Goal: Submit feedback/report problem

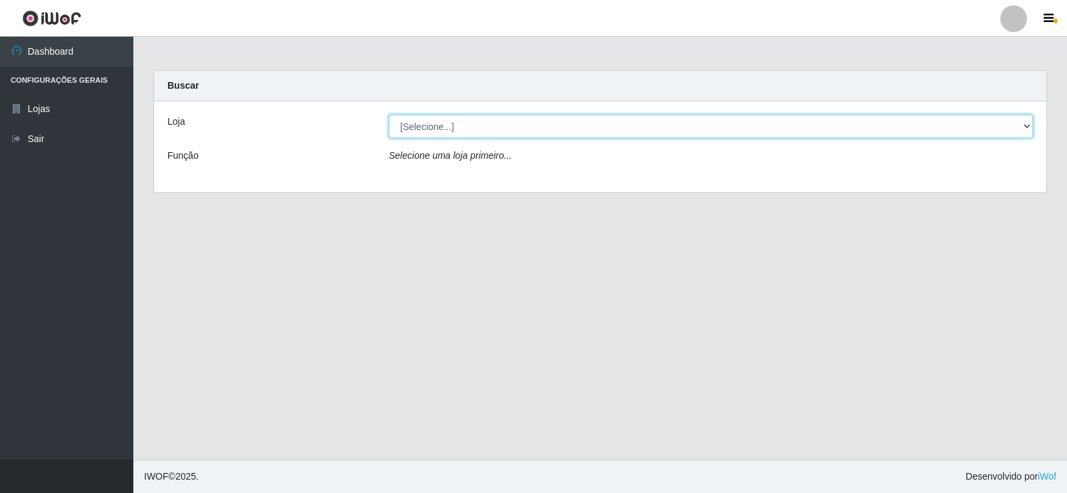
click at [434, 133] on select "[Selecione...] Rede Compras Supermercados - LOJA 2" at bounding box center [711, 126] width 645 height 23
select select "161"
click at [389, 115] on select "[Selecione...] Rede Compras Supermercados - LOJA 2" at bounding box center [711, 126] width 645 height 23
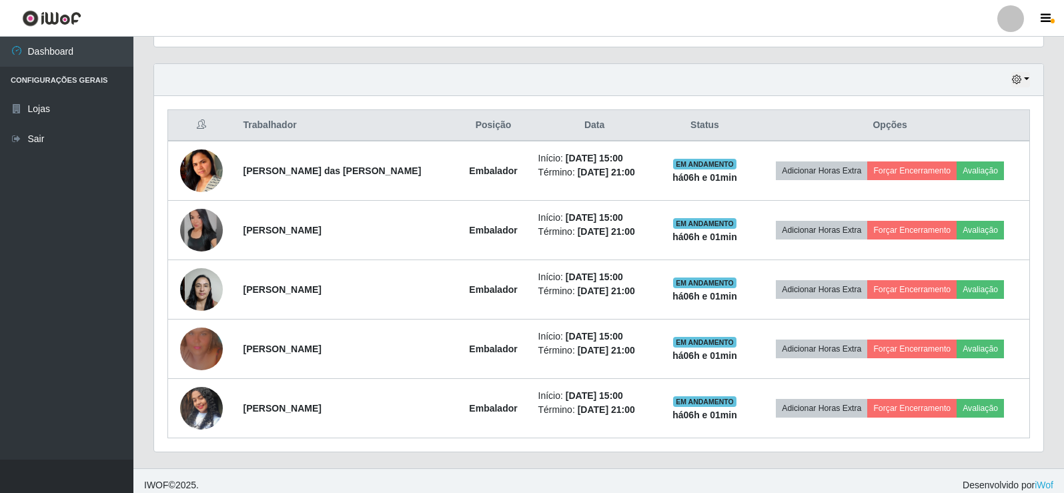
scroll to position [452, 0]
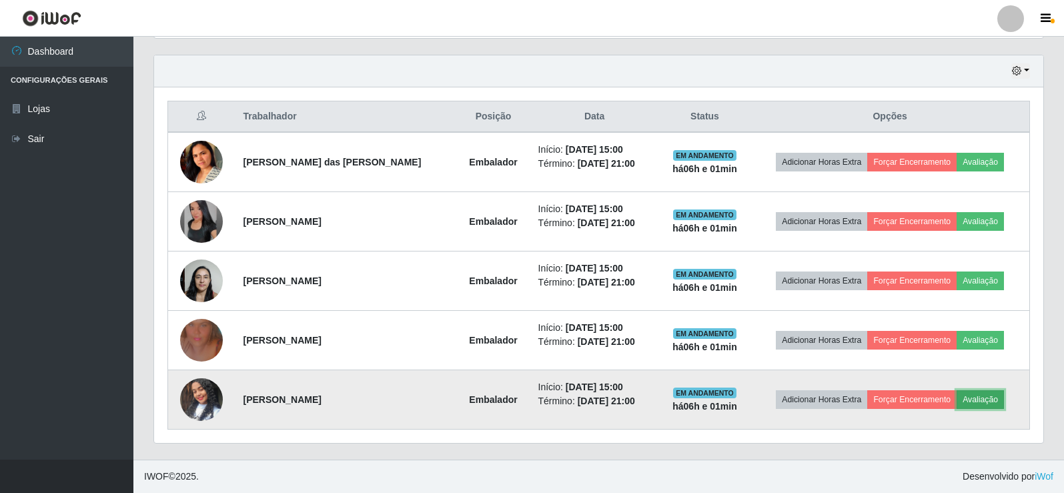
click at [965, 396] on button "Avaliação" at bounding box center [980, 399] width 47 height 19
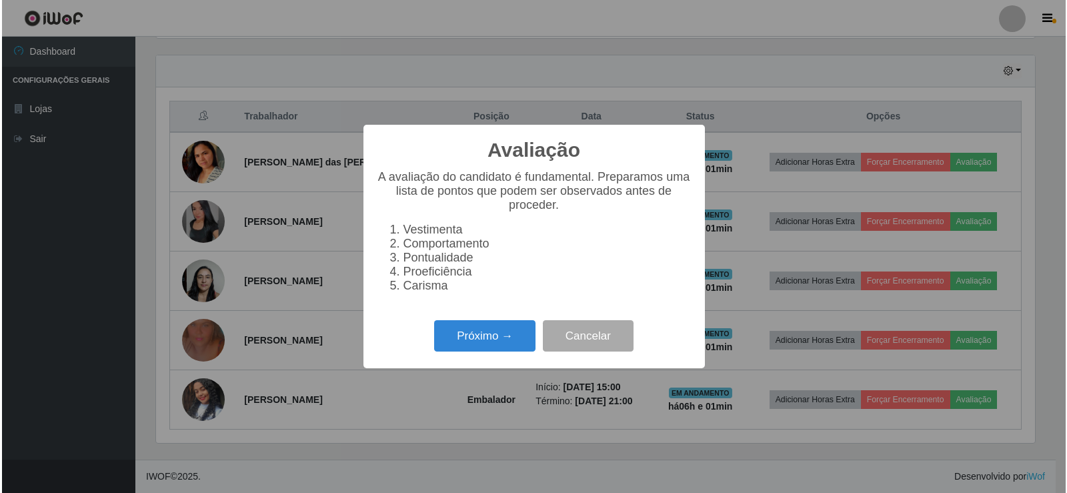
scroll to position [277, 883]
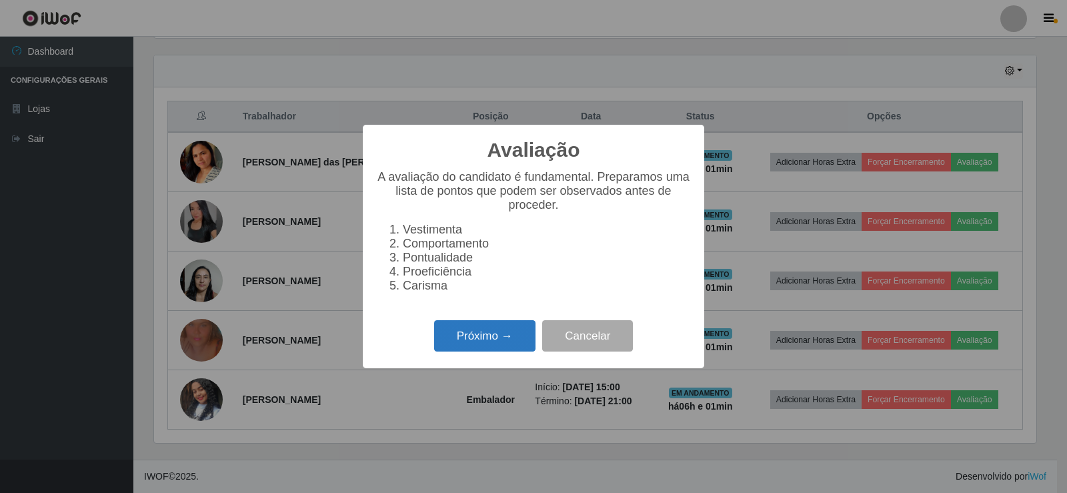
click at [512, 350] on button "Próximo →" at bounding box center [484, 335] width 101 height 31
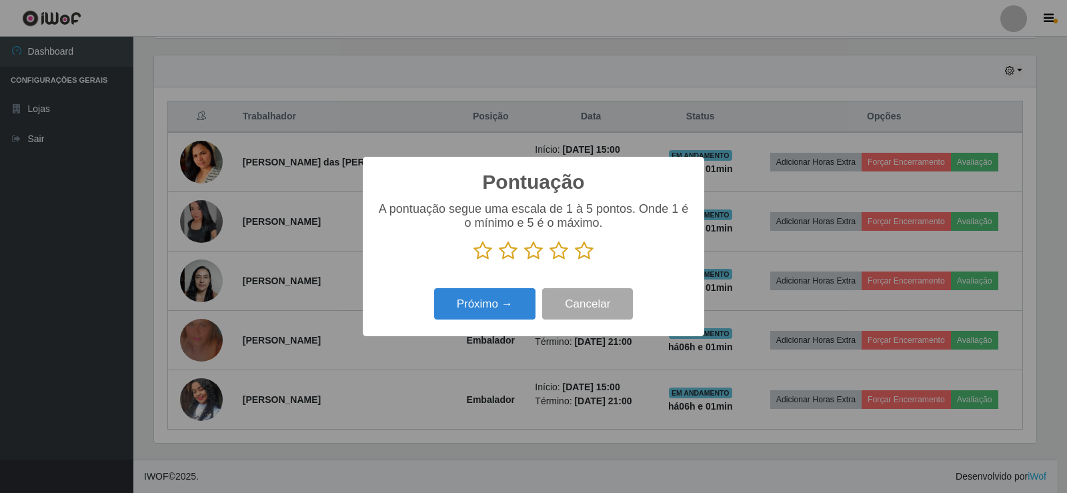
scroll to position [666908, 666302]
click at [583, 246] on icon at bounding box center [584, 251] width 19 height 20
click at [575, 261] on input "radio" at bounding box center [575, 261] width 0 height 0
click at [488, 296] on button "Próximo →" at bounding box center [484, 303] width 101 height 31
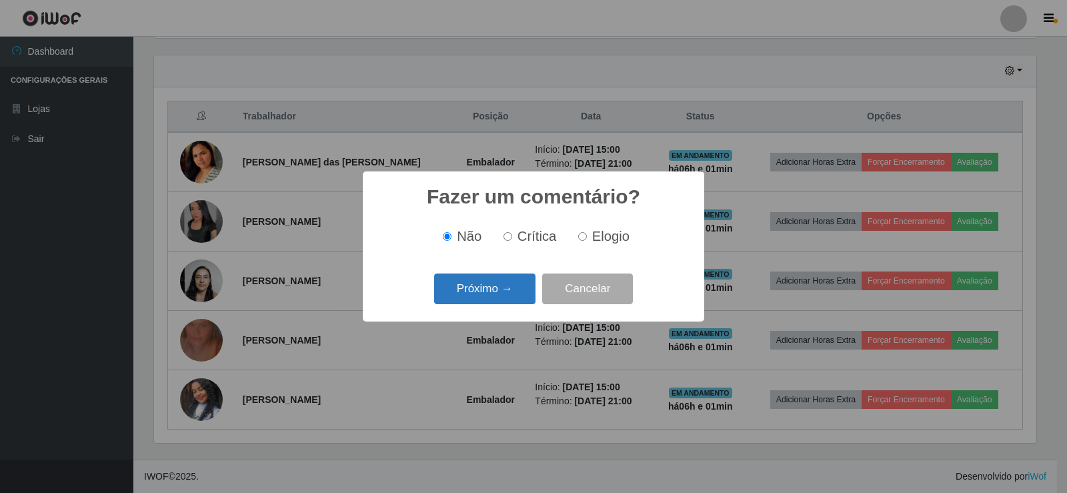
click at [485, 296] on button "Próximo →" at bounding box center [484, 289] width 101 height 31
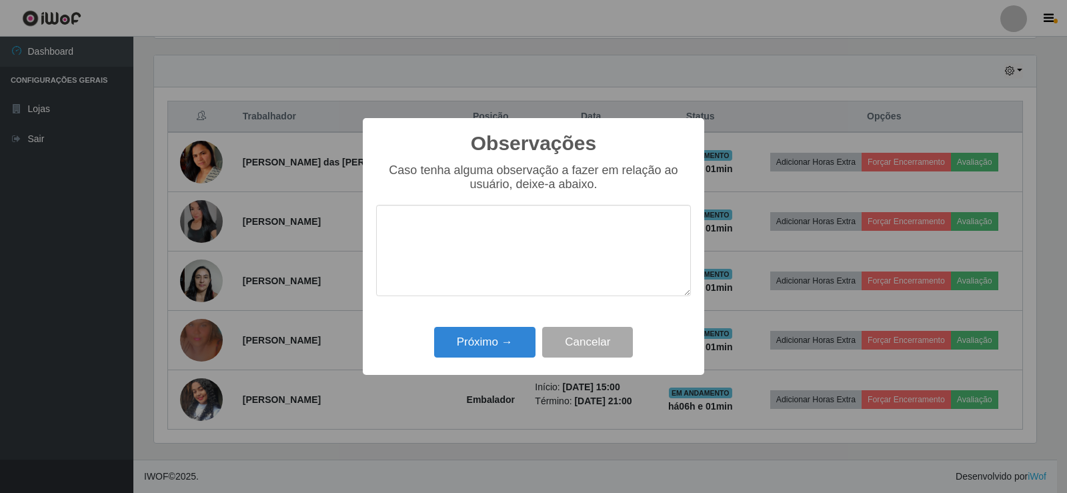
click at [496, 325] on div "Próximo → Cancelar" at bounding box center [533, 342] width 315 height 38
click at [534, 335] on button "Próximo →" at bounding box center [484, 342] width 101 height 31
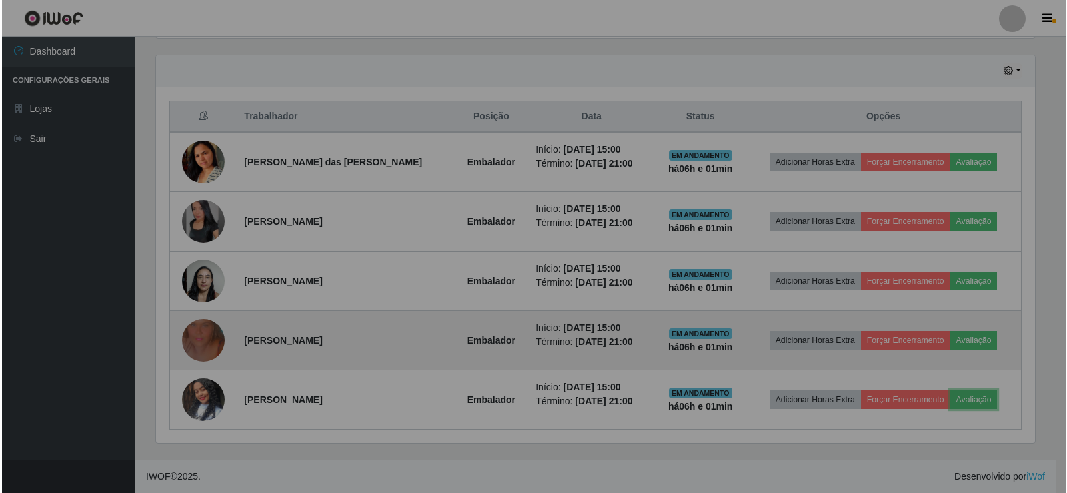
scroll to position [277, 889]
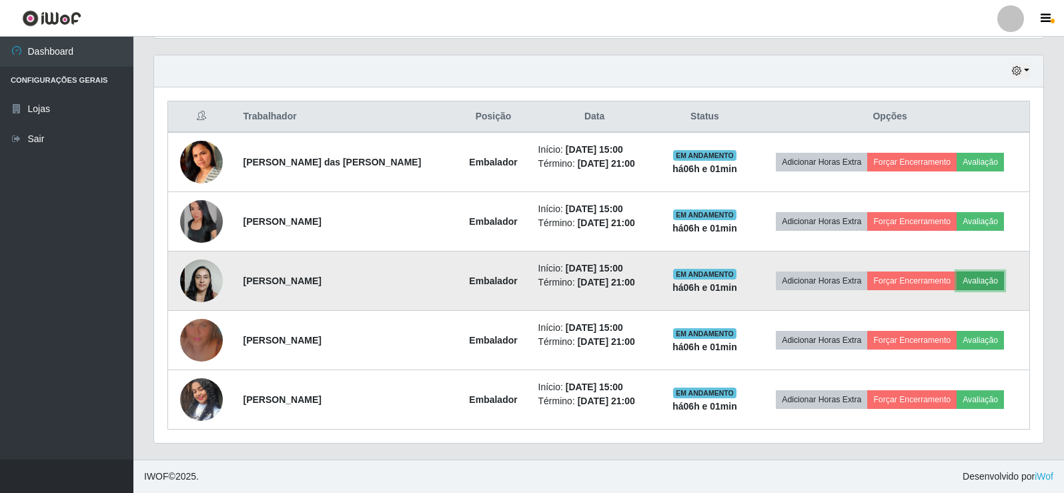
click at [981, 275] on button "Avaliação" at bounding box center [980, 281] width 47 height 19
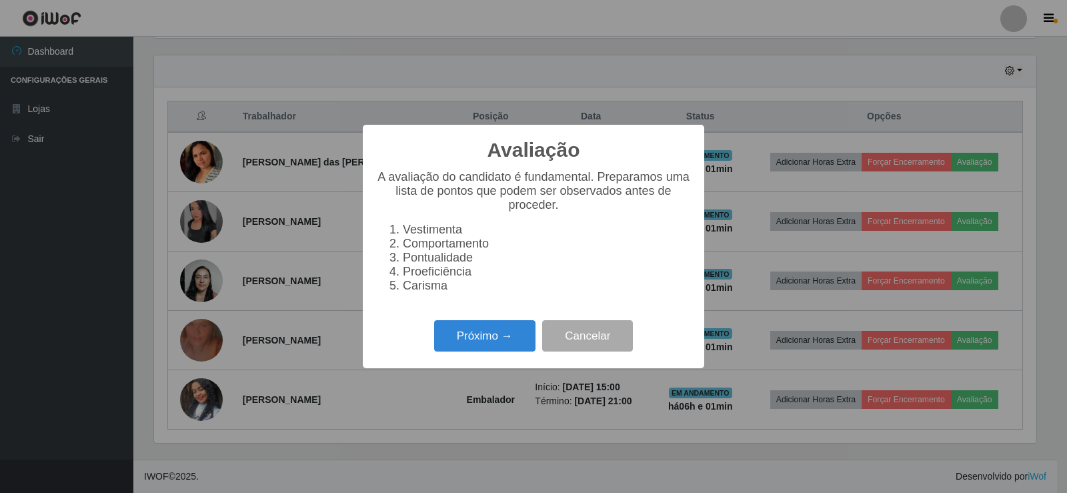
scroll to position [277, 883]
click at [474, 336] on button "Próximo →" at bounding box center [484, 335] width 101 height 31
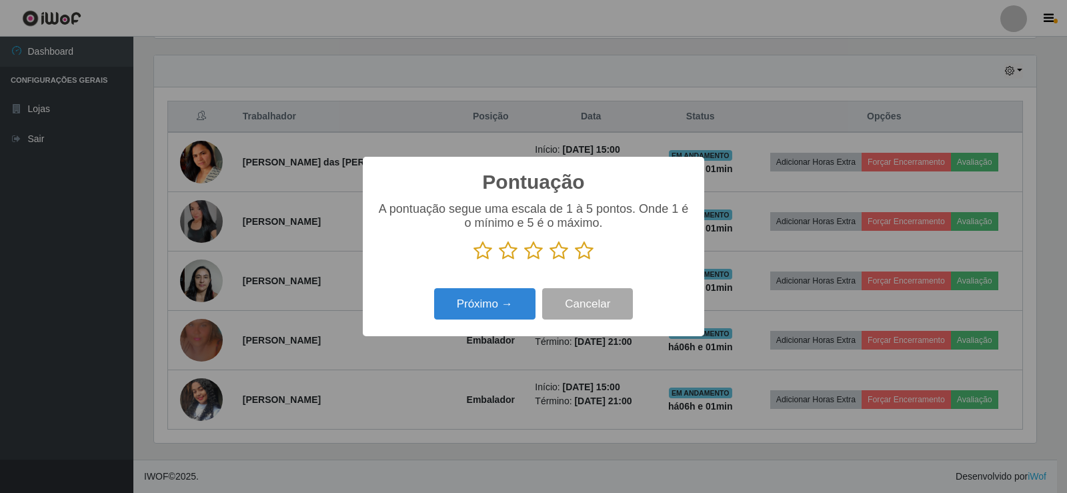
click at [580, 249] on icon at bounding box center [584, 251] width 19 height 20
click at [575, 261] on input "radio" at bounding box center [575, 261] width 0 height 0
click at [494, 298] on button "Próximo →" at bounding box center [484, 303] width 101 height 31
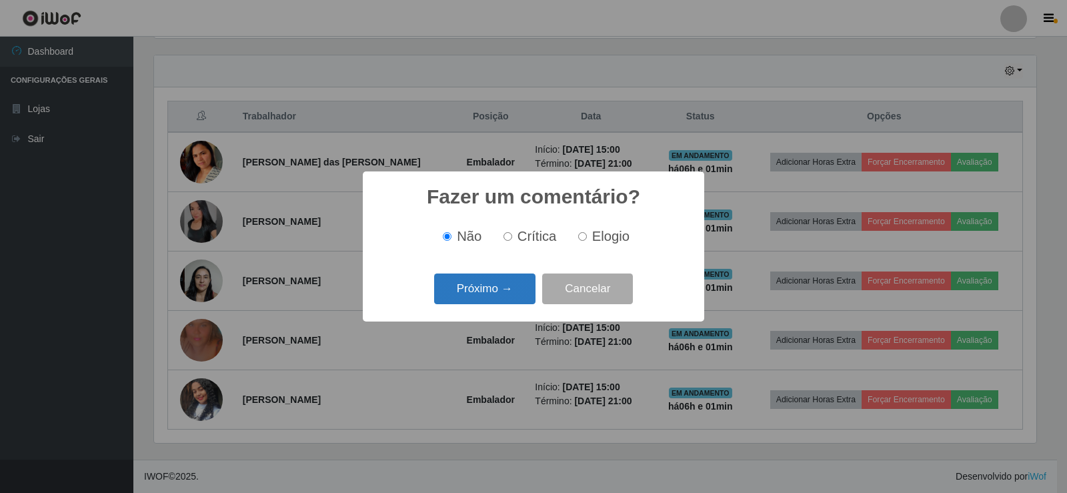
click at [494, 286] on button "Próximo →" at bounding box center [484, 289] width 101 height 31
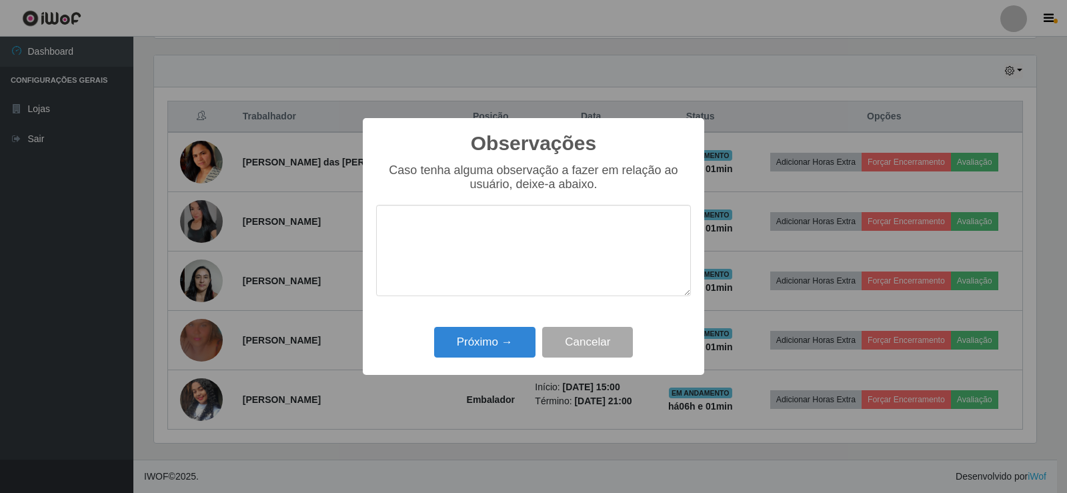
click at [490, 306] on div "Caso tenha alguma observação a fazer em relação ao usuário, deixe-a abaixo." at bounding box center [533, 236] width 315 height 146
click at [486, 328] on button "Próximo →" at bounding box center [484, 342] width 101 height 31
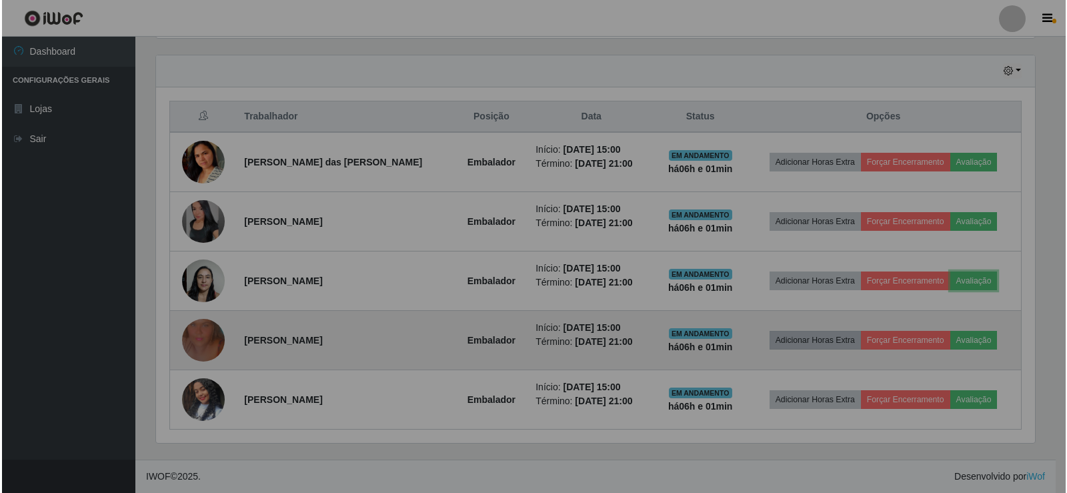
scroll to position [277, 889]
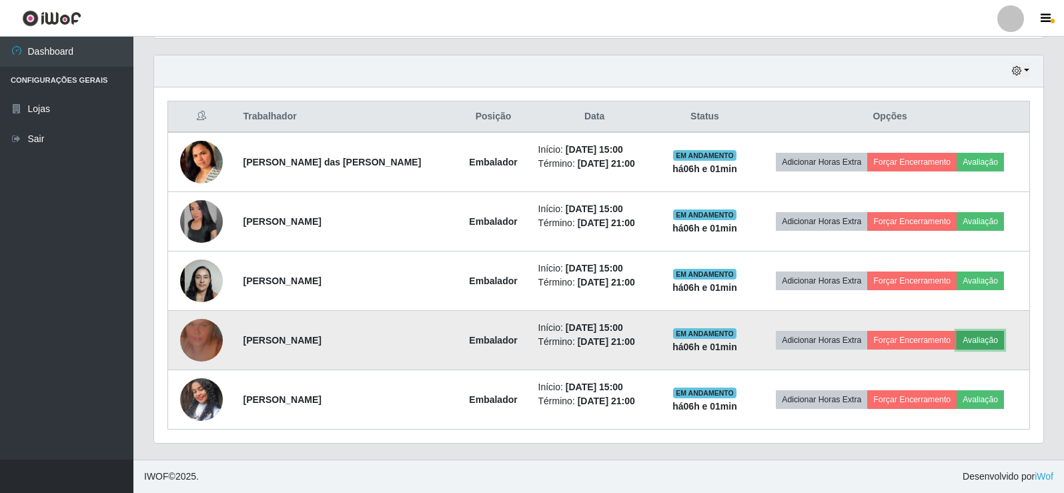
click at [984, 342] on button "Avaliação" at bounding box center [980, 340] width 47 height 19
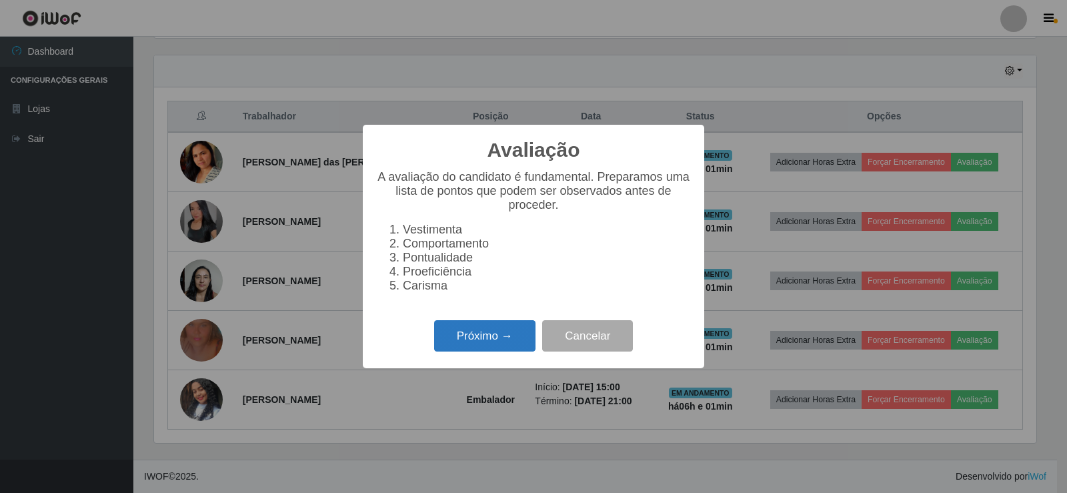
scroll to position [277, 883]
click at [451, 343] on button "Próximo →" at bounding box center [484, 335] width 101 height 31
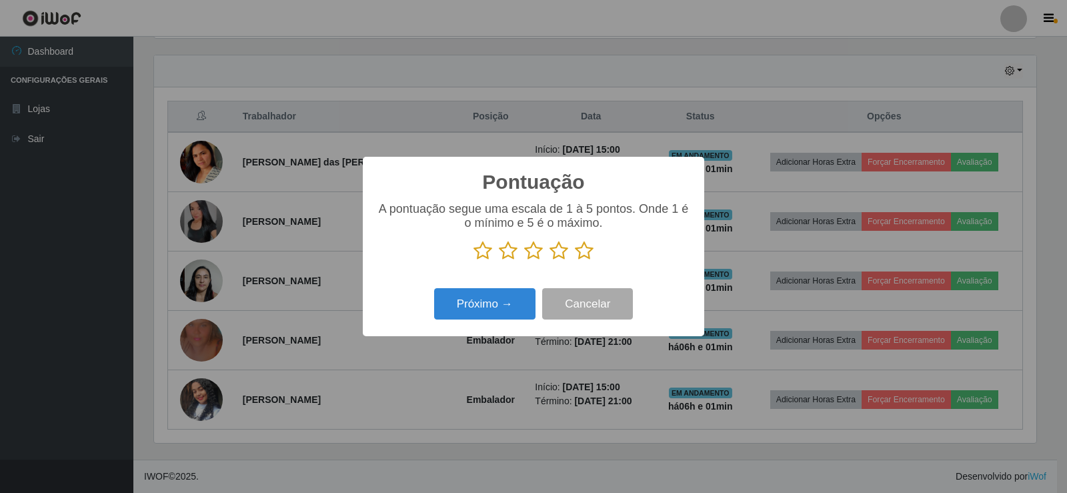
click at [582, 256] on icon at bounding box center [584, 251] width 19 height 20
click at [575, 261] on input "radio" at bounding box center [575, 261] width 0 height 0
click at [483, 306] on button "Próximo →" at bounding box center [484, 303] width 101 height 31
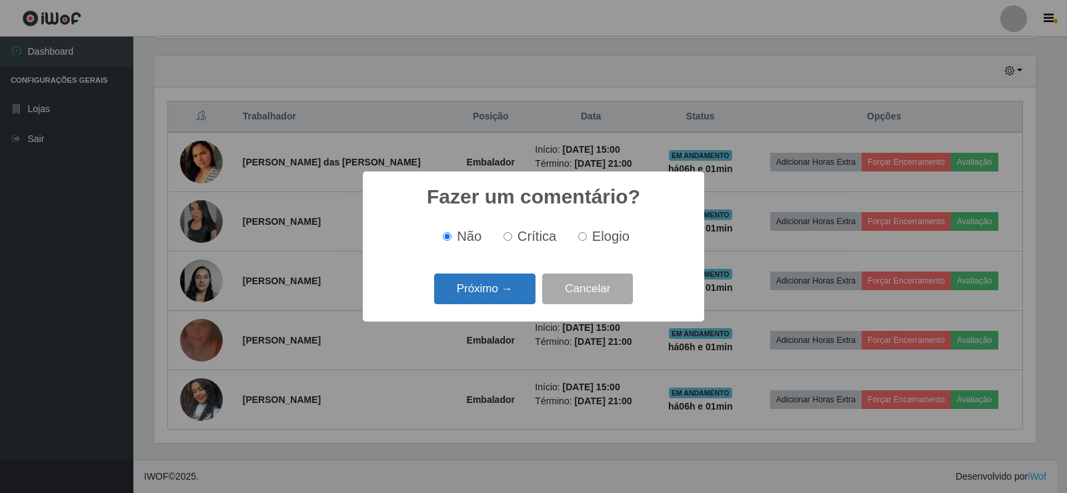
click at [478, 301] on button "Próximo →" at bounding box center [484, 289] width 101 height 31
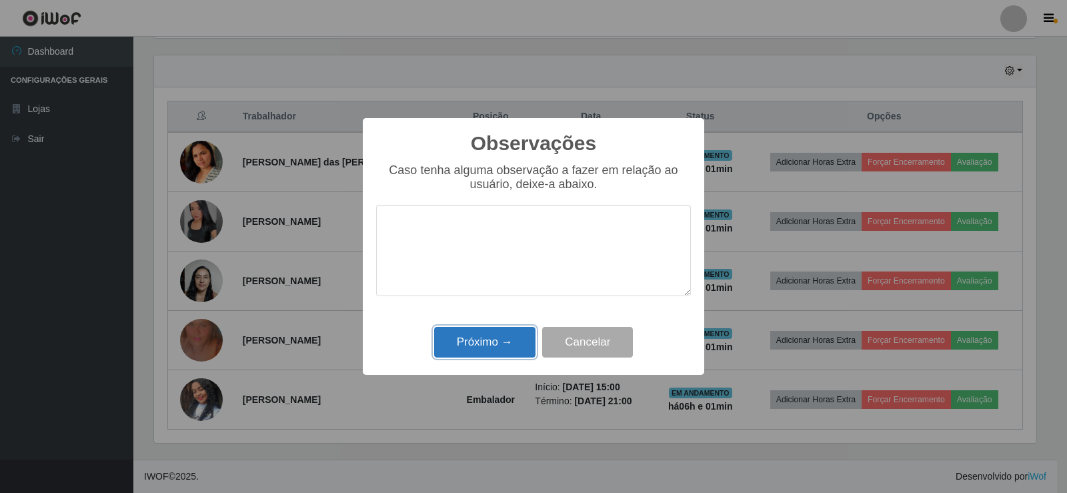
click at [484, 343] on button "Próximo →" at bounding box center [484, 342] width 101 height 31
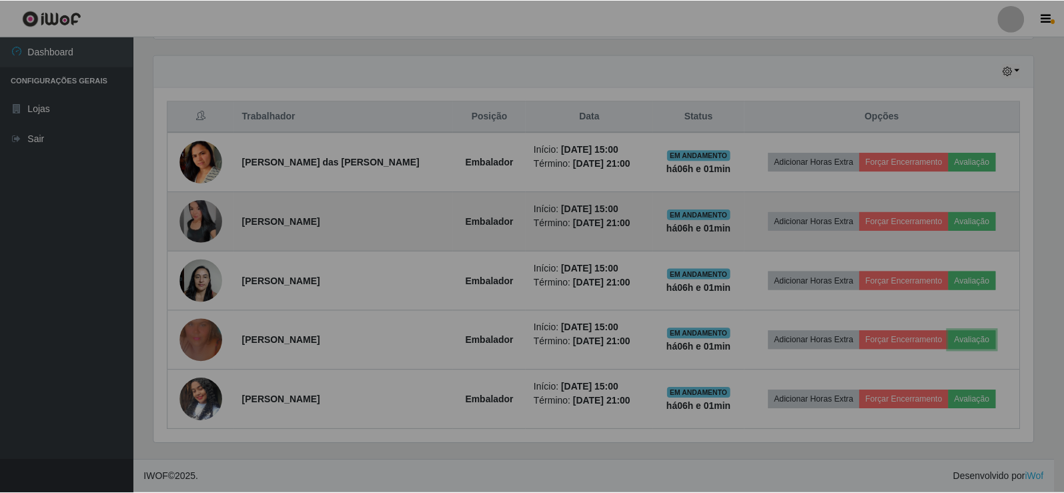
scroll to position [277, 889]
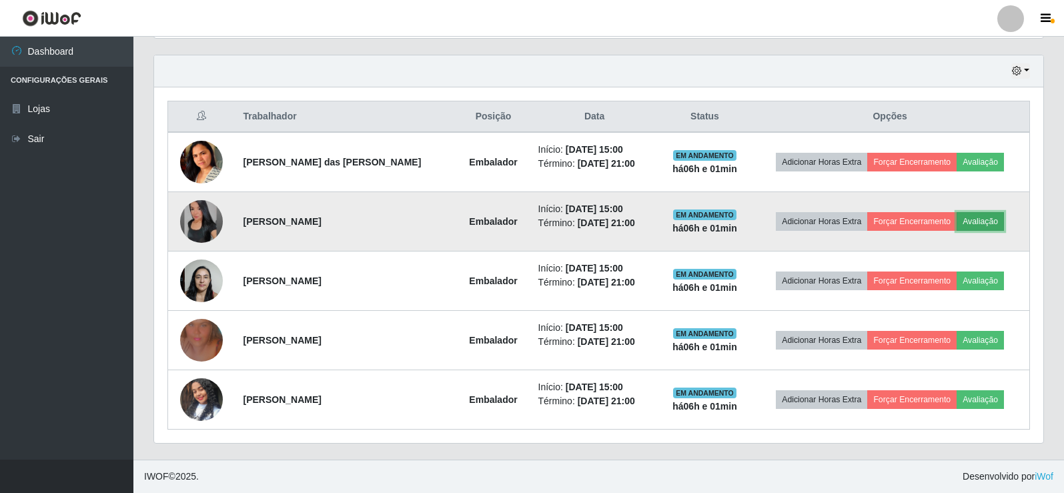
click at [975, 220] on button "Avaliação" at bounding box center [980, 221] width 47 height 19
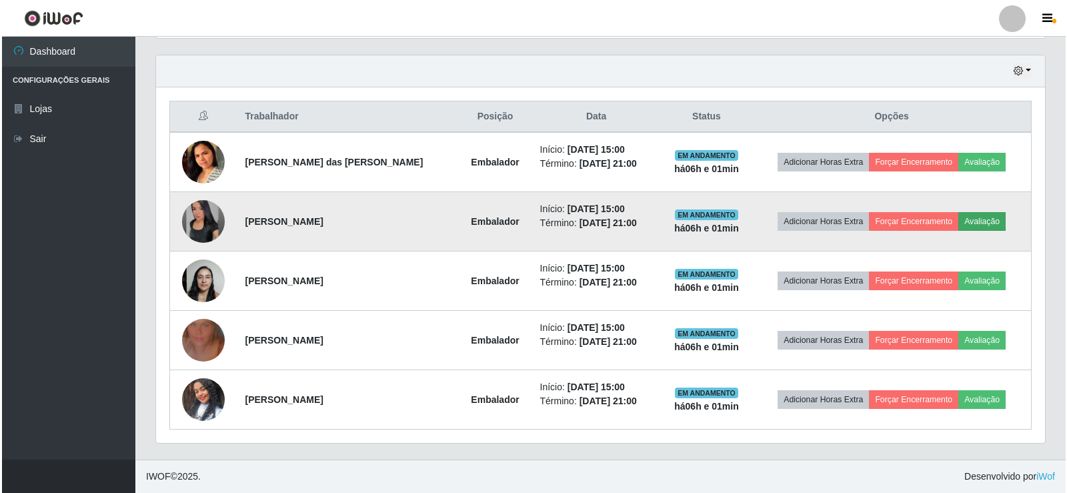
scroll to position [277, 883]
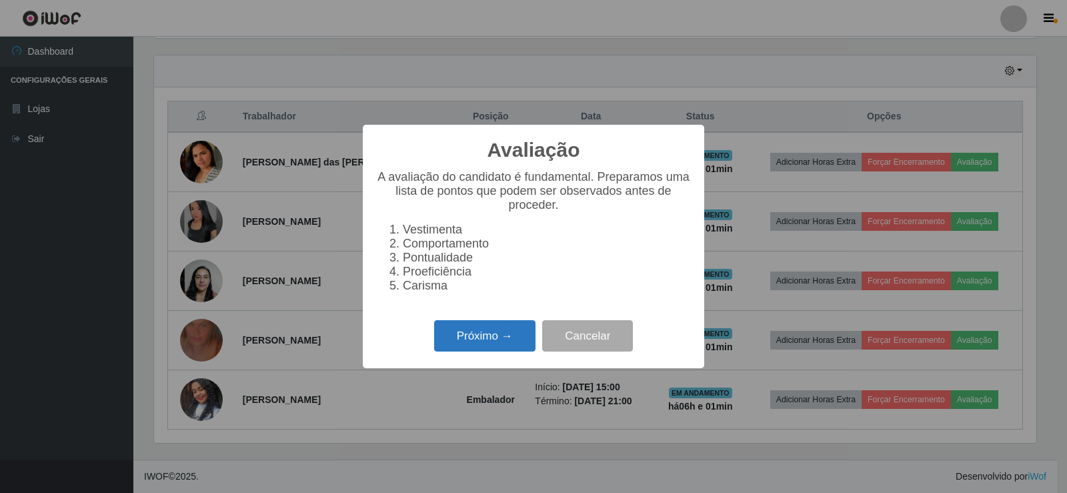
click at [508, 342] on button "Próximo →" at bounding box center [484, 335] width 101 height 31
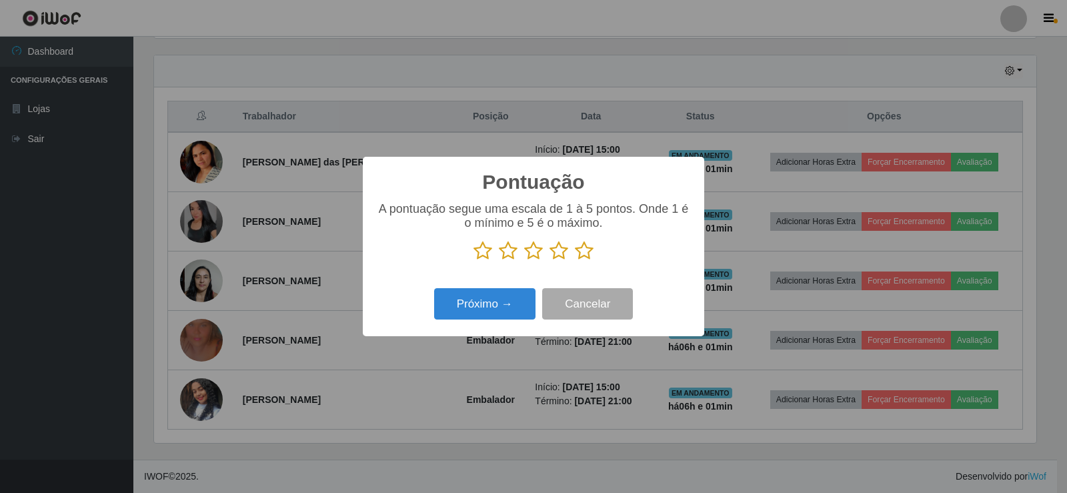
click at [588, 258] on icon at bounding box center [584, 251] width 19 height 20
click at [575, 261] on input "radio" at bounding box center [575, 261] width 0 height 0
click at [494, 295] on button "Próximo →" at bounding box center [484, 303] width 101 height 31
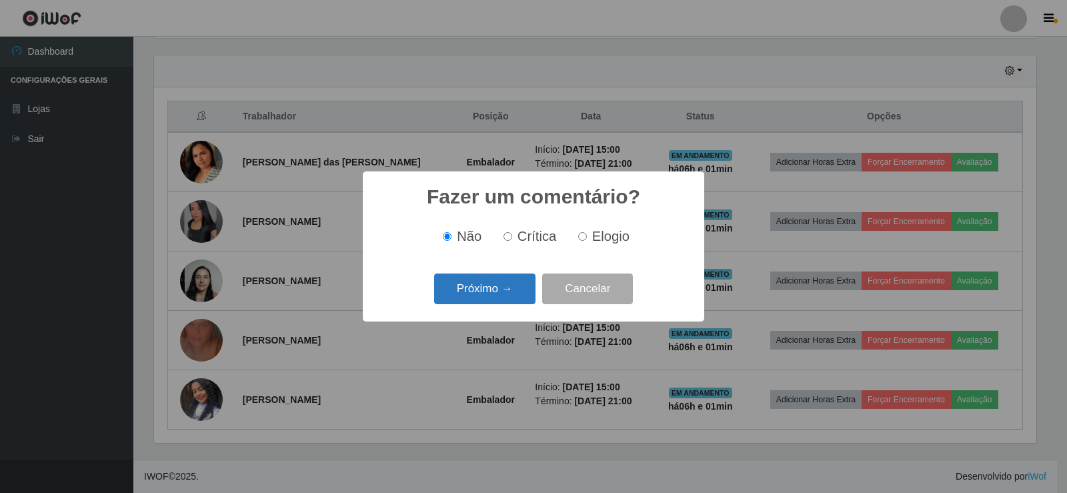
click at [472, 294] on button "Próximo →" at bounding box center [484, 289] width 101 height 31
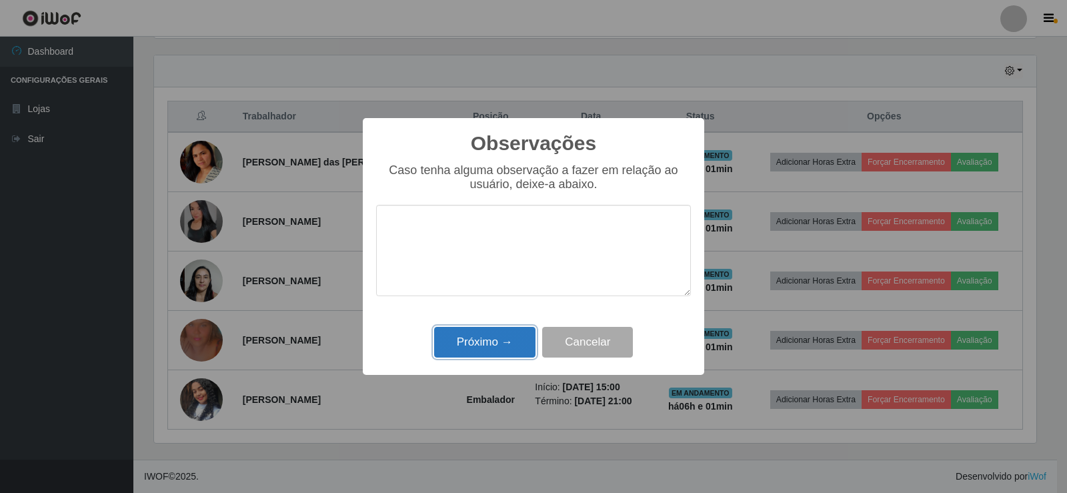
click at [486, 343] on button "Próximo →" at bounding box center [484, 342] width 101 height 31
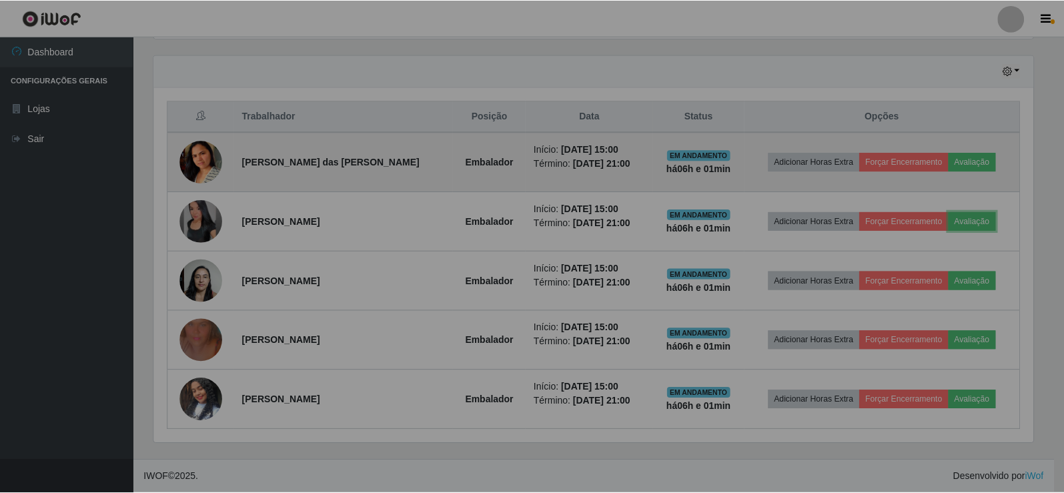
scroll to position [277, 889]
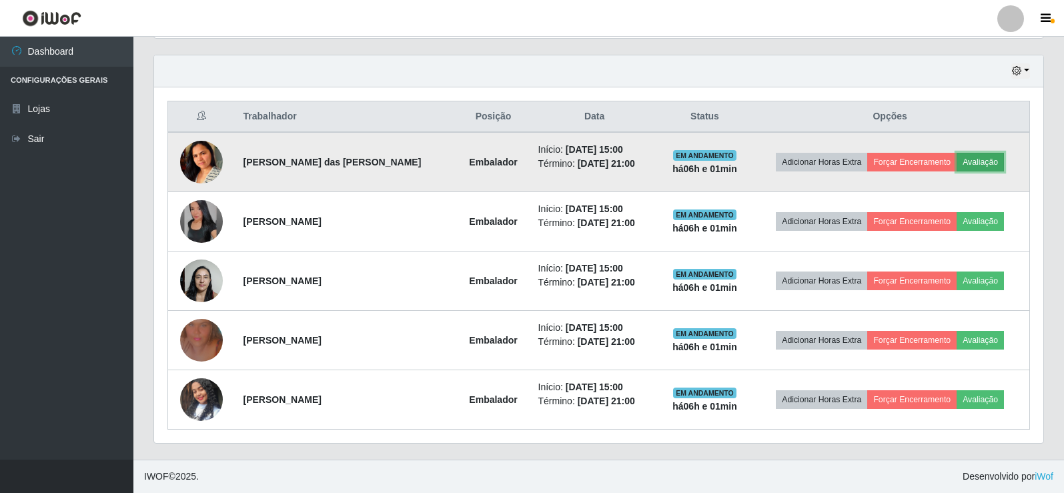
click at [984, 159] on button "Avaliação" at bounding box center [980, 162] width 47 height 19
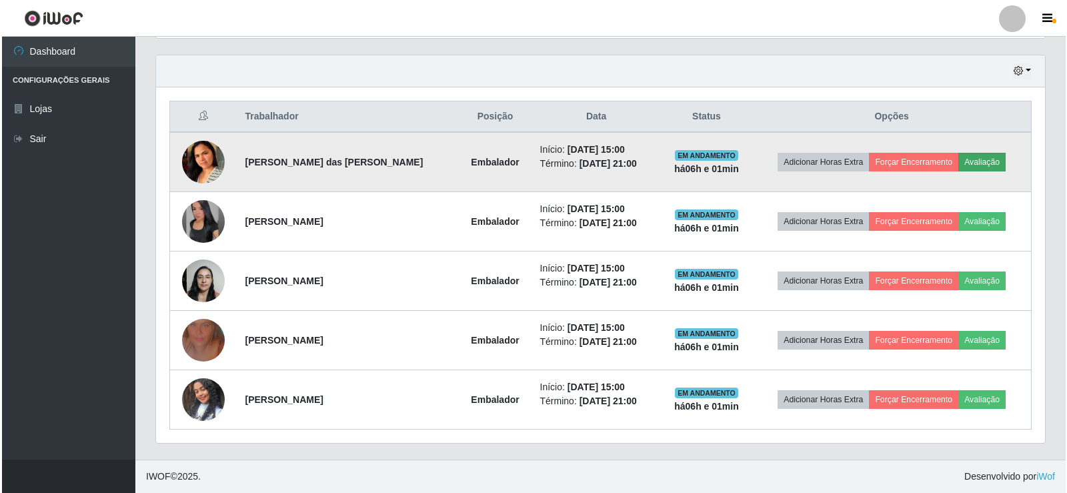
scroll to position [277, 883]
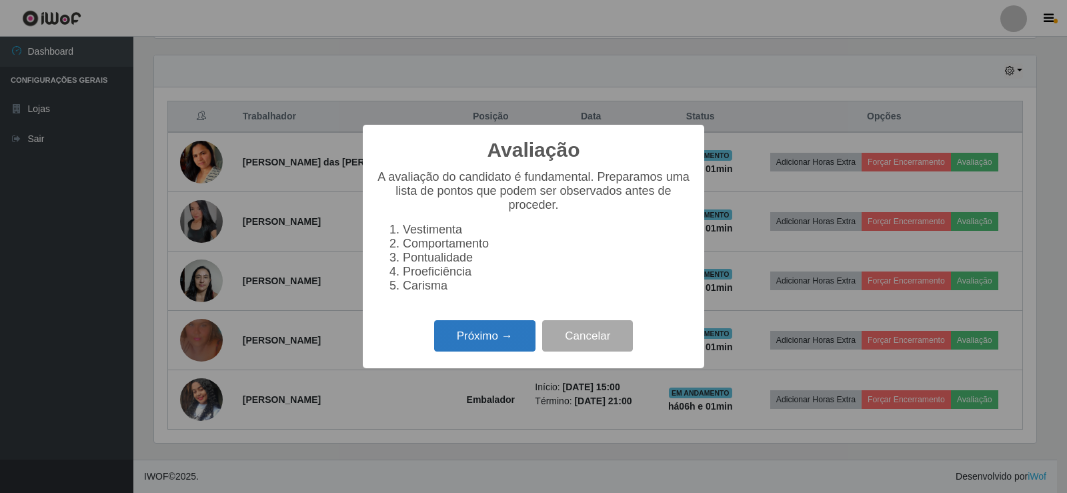
click at [496, 340] on button "Próximo →" at bounding box center [484, 335] width 101 height 31
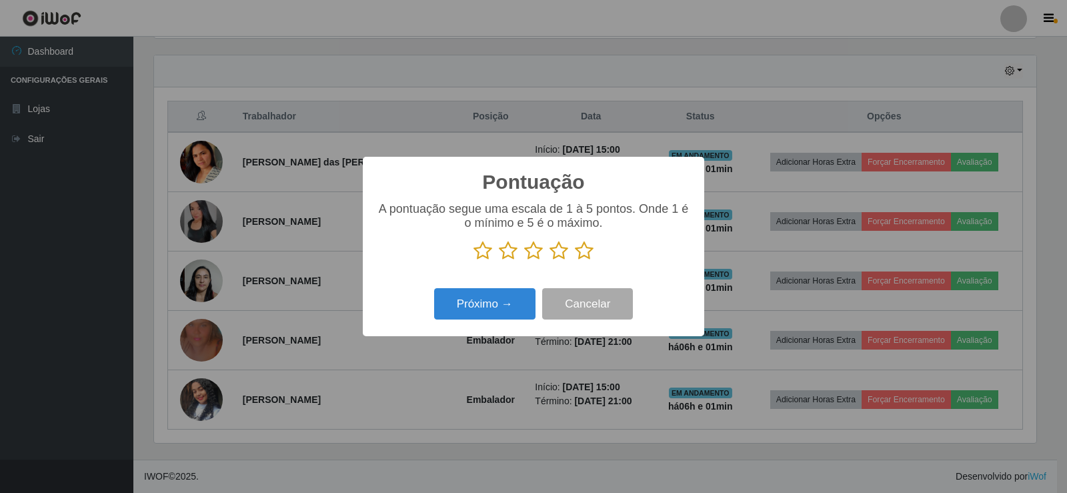
drag, startPoint x: 597, startPoint y: 252, endPoint x: 571, endPoint y: 254, distance: 26.1
click at [590, 252] on p at bounding box center [533, 251] width 315 height 20
click at [571, 254] on p at bounding box center [533, 251] width 315 height 20
click at [581, 256] on icon at bounding box center [584, 251] width 19 height 20
click at [575, 261] on input "radio" at bounding box center [575, 261] width 0 height 0
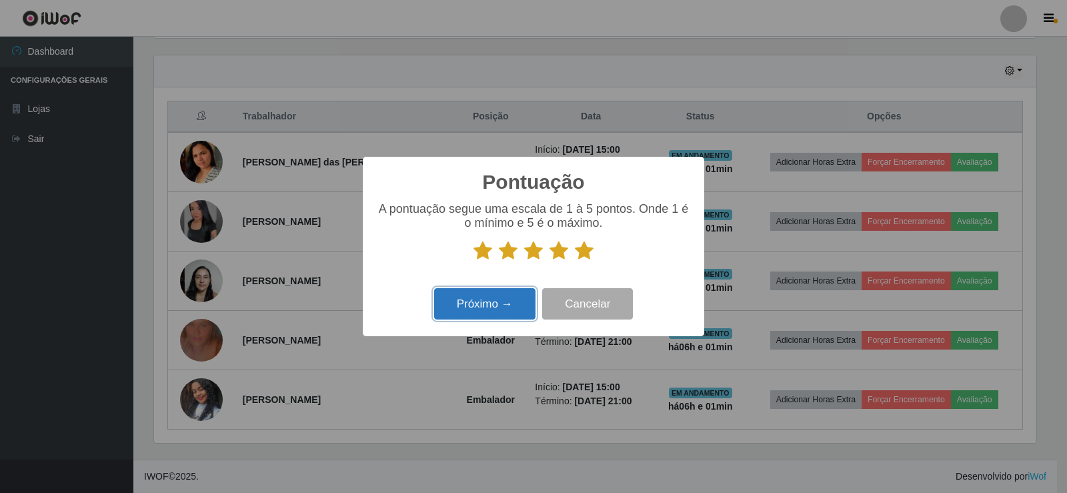
click at [520, 306] on button "Próximo →" at bounding box center [484, 303] width 101 height 31
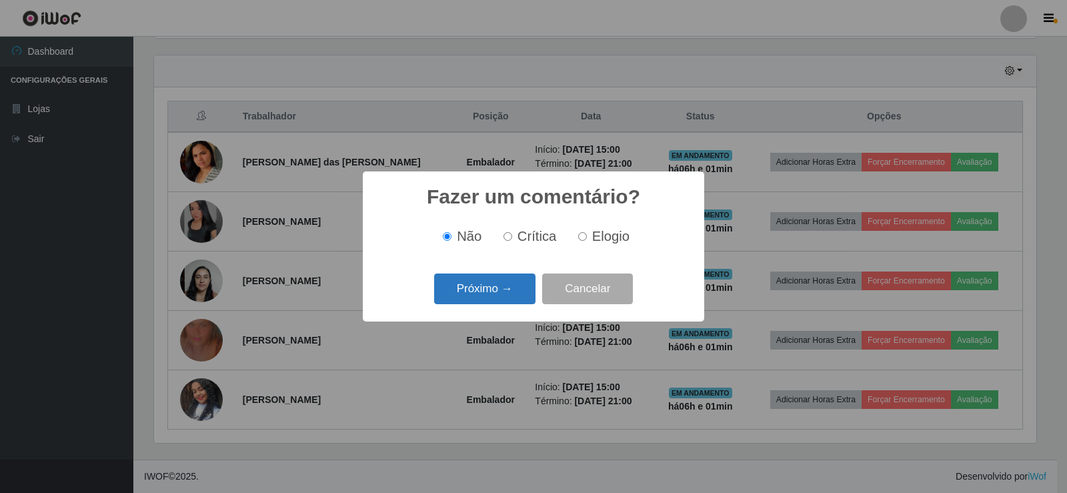
click at [502, 286] on button "Próximo →" at bounding box center [484, 289] width 101 height 31
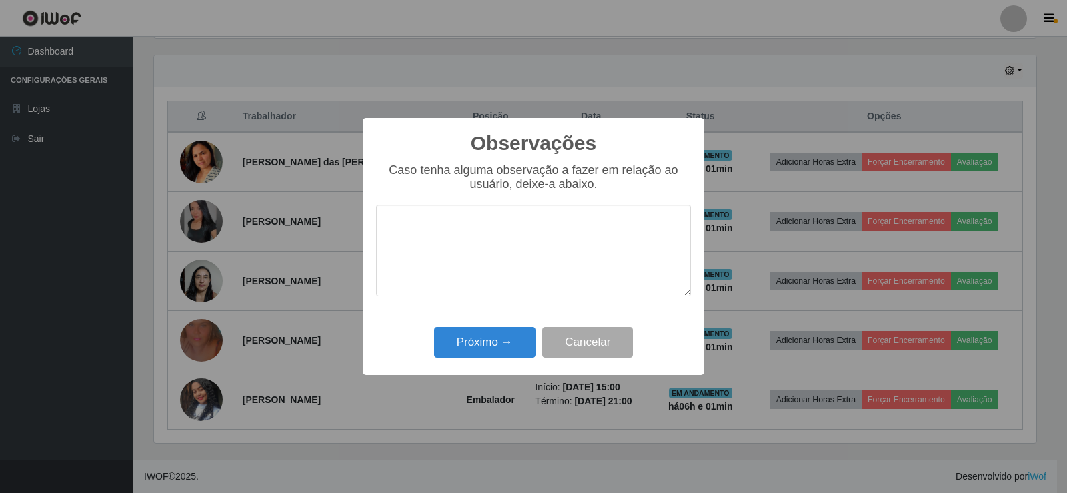
click at [485, 321] on div "Observações × Caso tenha alguma observação a fazer em relação ao usuário, deixe…" at bounding box center [534, 246] width 342 height 257
click at [490, 338] on button "Próximo →" at bounding box center [484, 342] width 101 height 31
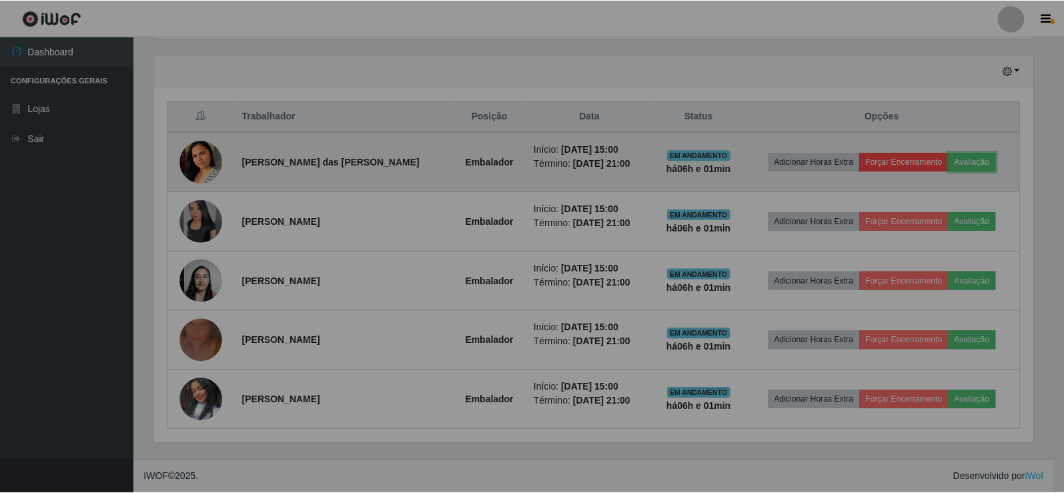
scroll to position [277, 889]
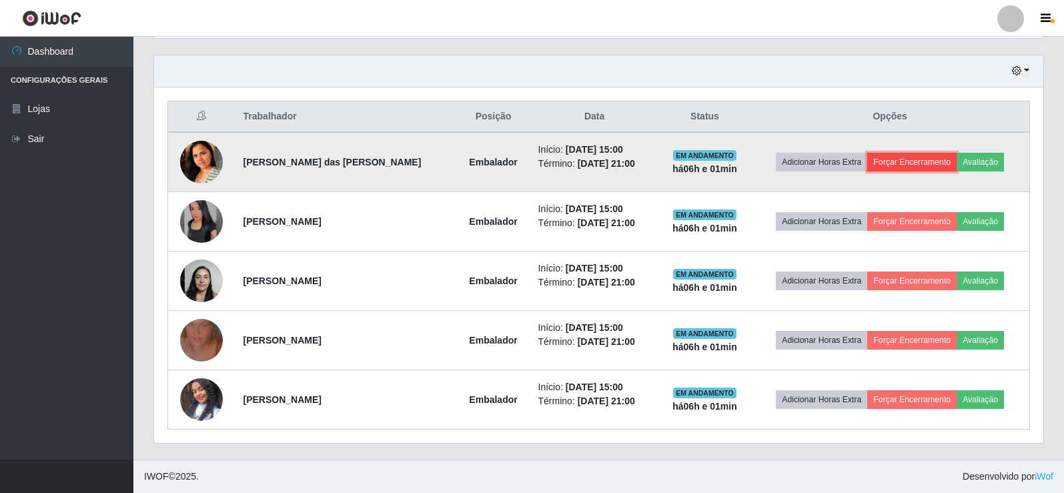
click at [929, 161] on button "Forçar Encerramento" at bounding box center [911, 162] width 89 height 19
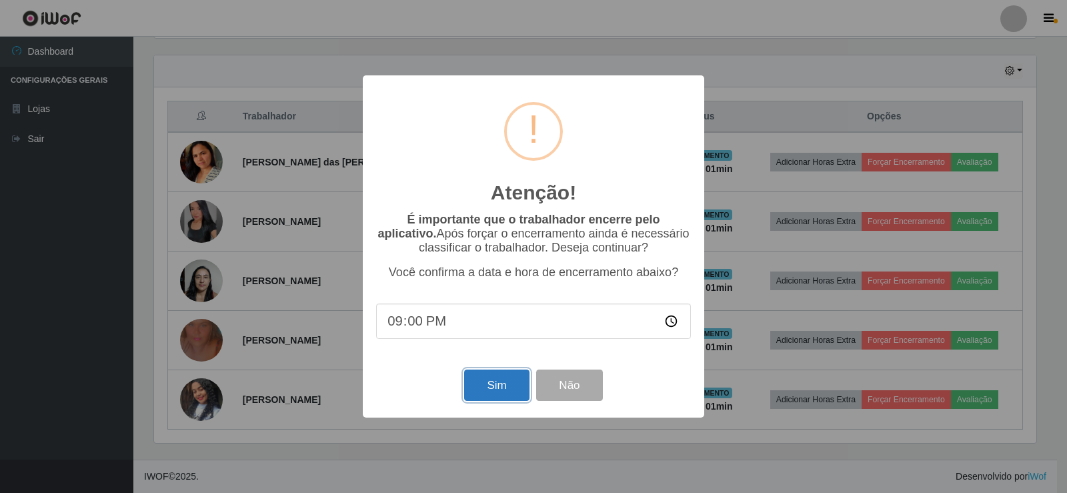
click at [488, 386] on button "Sim" at bounding box center [496, 385] width 65 height 31
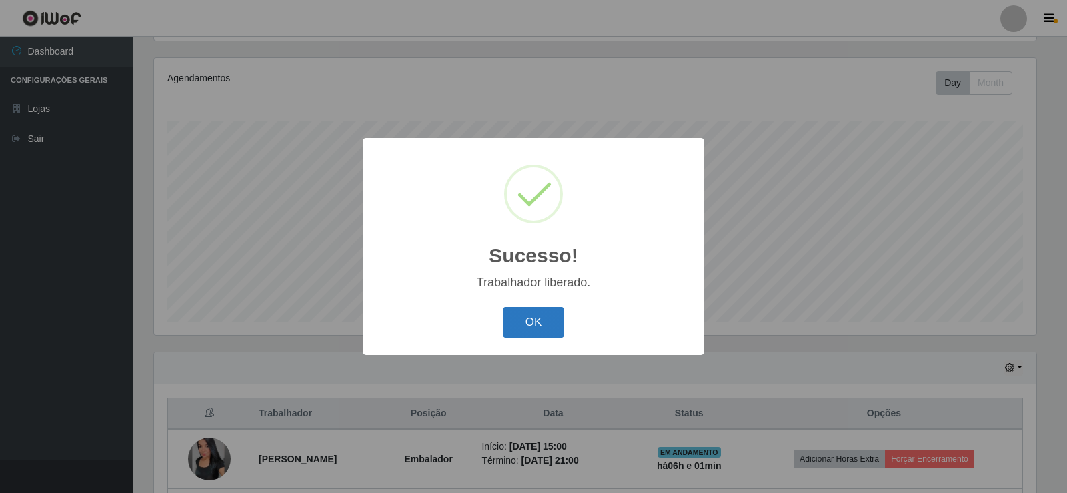
click at [525, 324] on button "OK" at bounding box center [534, 322] width 62 height 31
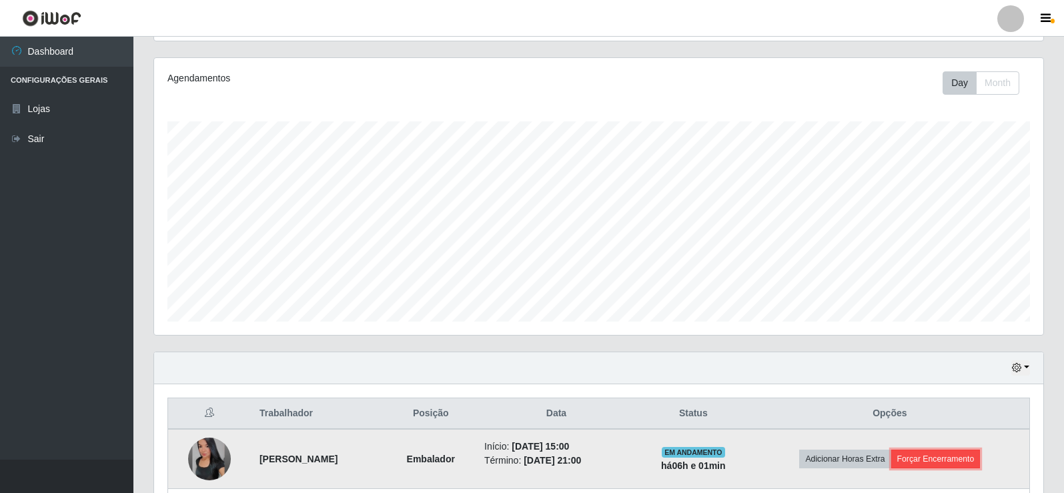
click at [958, 450] on button "Forçar Encerramento" at bounding box center [935, 459] width 89 height 19
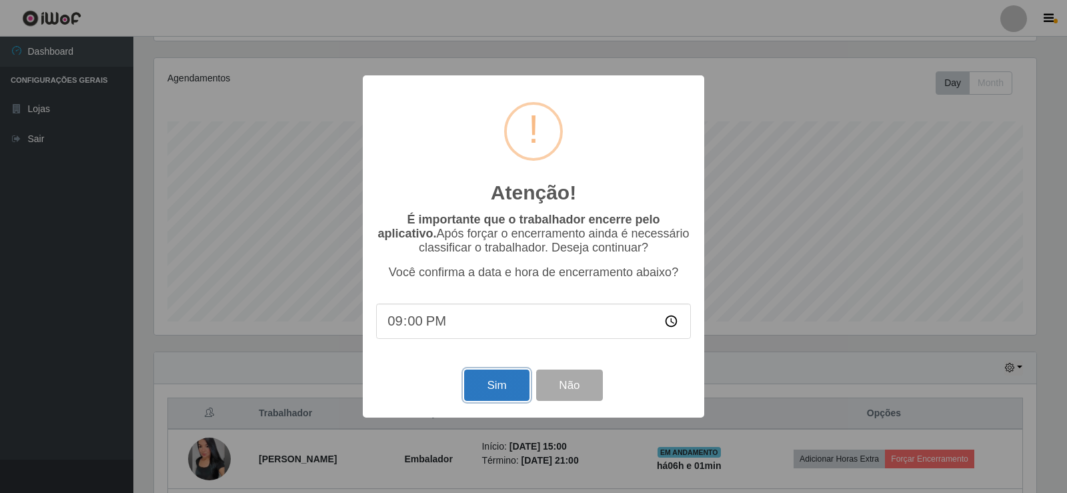
click at [494, 393] on button "Sim" at bounding box center [496, 385] width 65 height 31
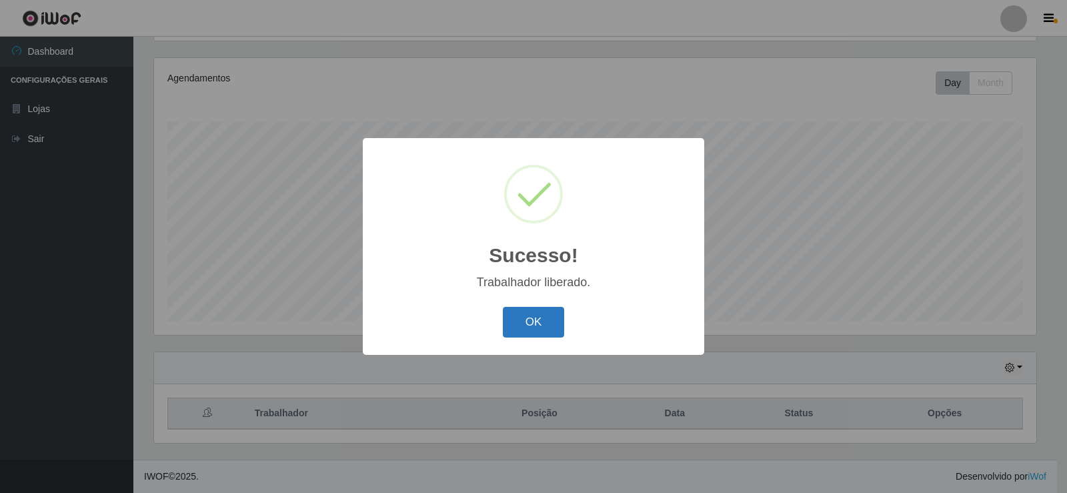
click at [532, 330] on button "OK" at bounding box center [534, 322] width 62 height 31
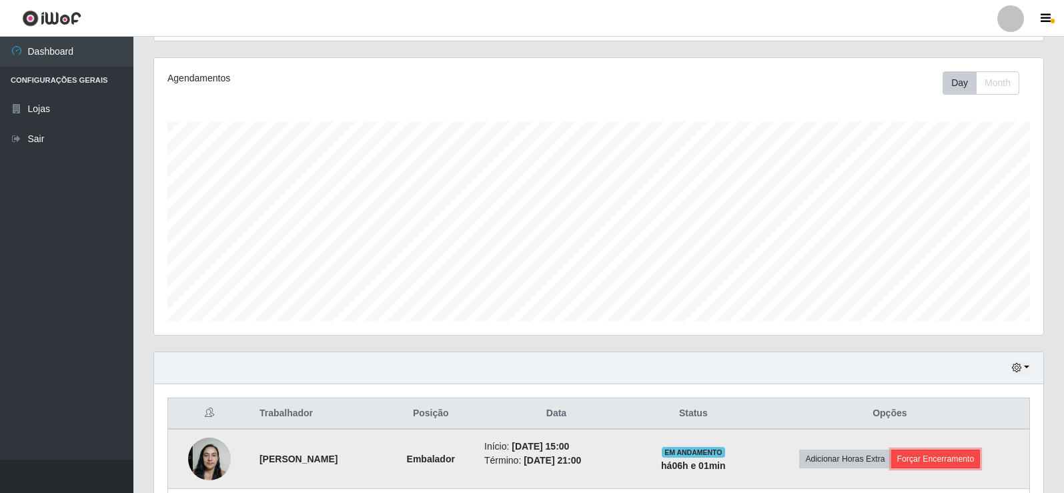
click at [939, 455] on button "Forçar Encerramento" at bounding box center [935, 459] width 89 height 19
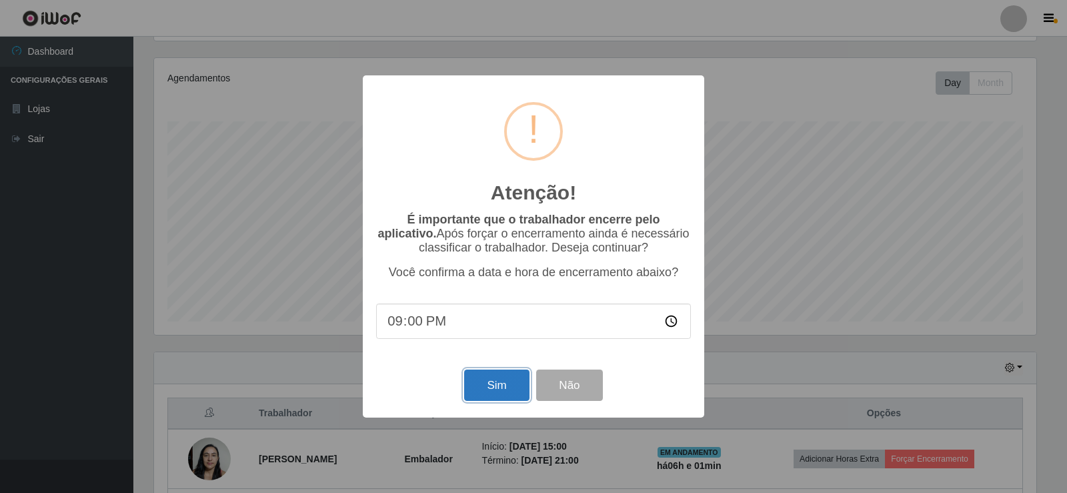
click at [488, 388] on button "Sim" at bounding box center [496, 385] width 65 height 31
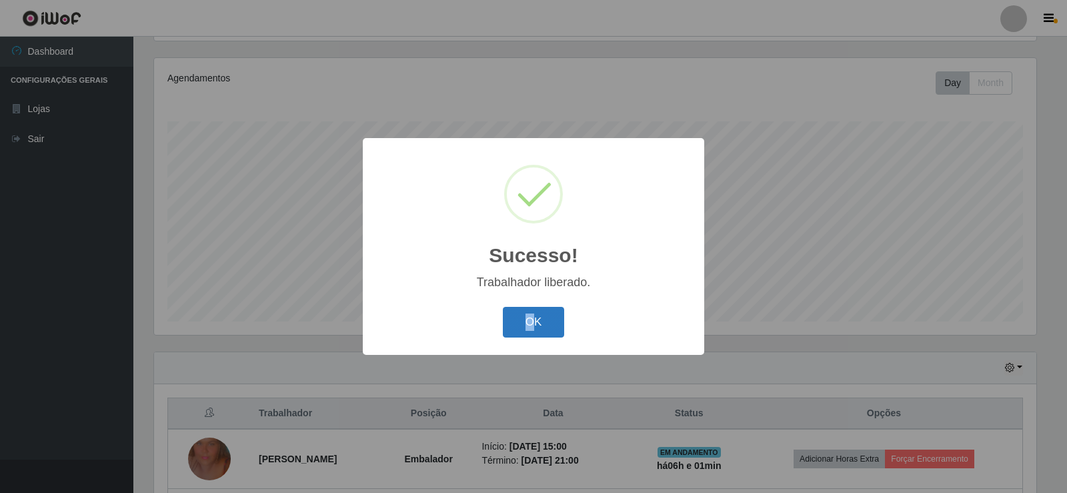
drag, startPoint x: 492, startPoint y: 300, endPoint x: 536, endPoint y: 324, distance: 50.5
click at [536, 324] on div "Sucesso! × Trabalhador liberado. OK Cancel" at bounding box center [534, 246] width 342 height 216
click at [536, 324] on button "OK" at bounding box center [534, 322] width 62 height 31
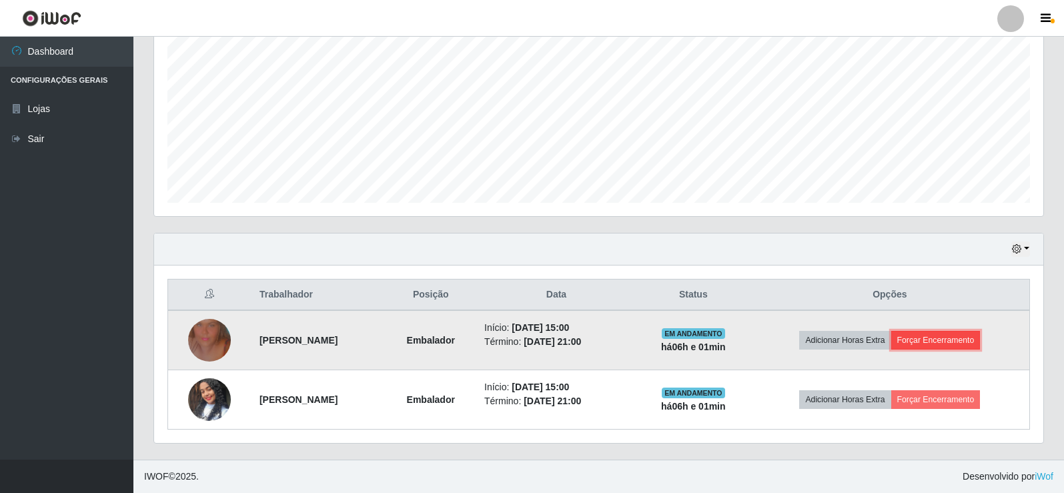
click at [928, 344] on button "Forçar Encerramento" at bounding box center [935, 340] width 89 height 19
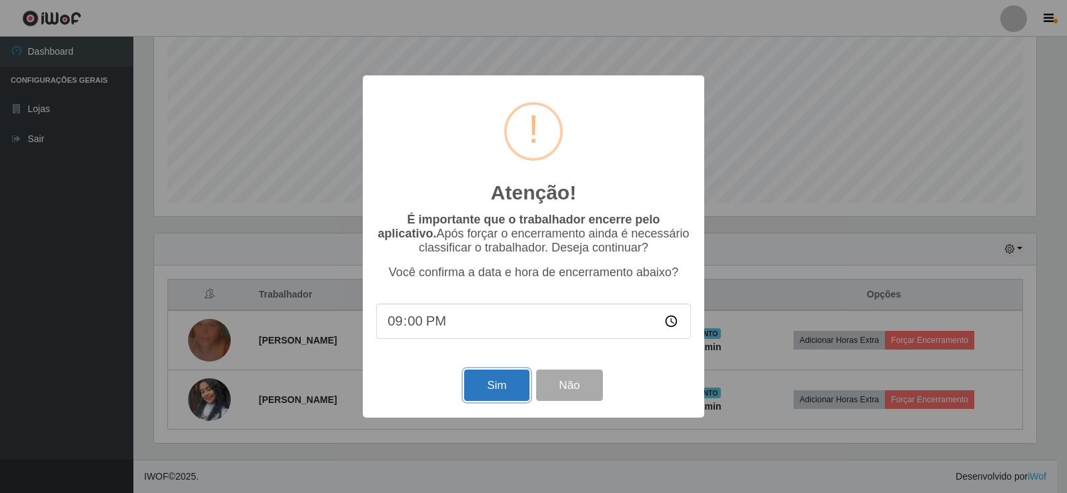
click at [492, 387] on button "Sim" at bounding box center [496, 385] width 65 height 31
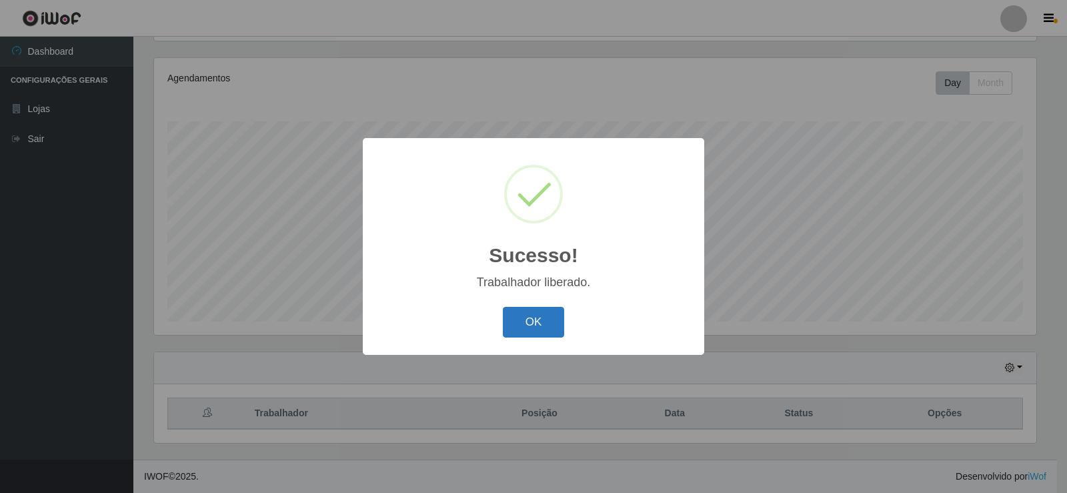
click at [517, 330] on button "OK" at bounding box center [534, 322] width 62 height 31
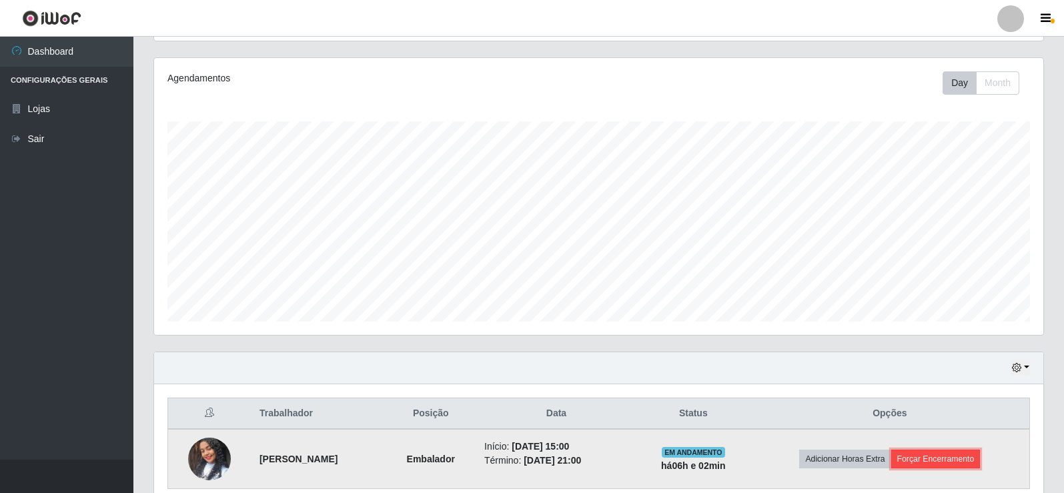
click at [935, 453] on button "Forçar Encerramento" at bounding box center [935, 459] width 89 height 19
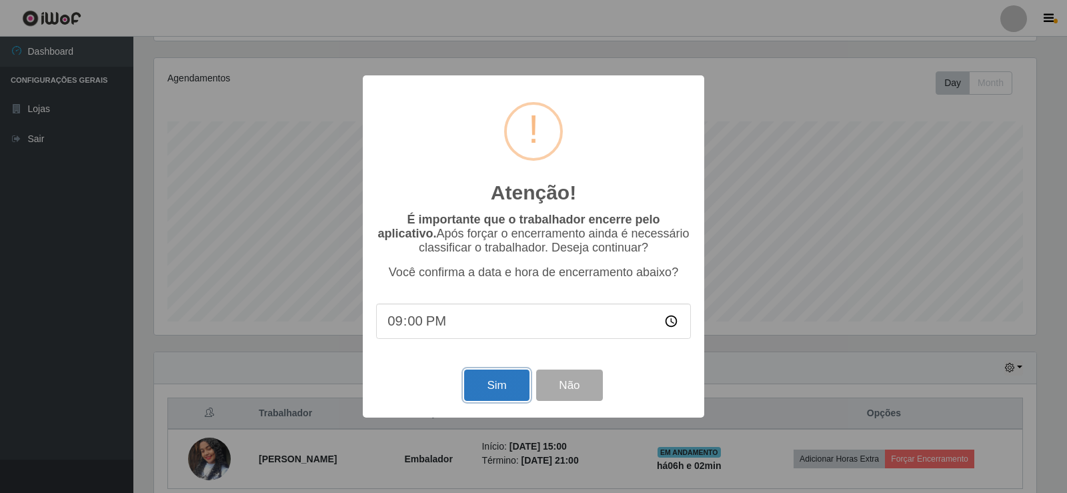
click at [502, 383] on button "Sim" at bounding box center [496, 385] width 65 height 31
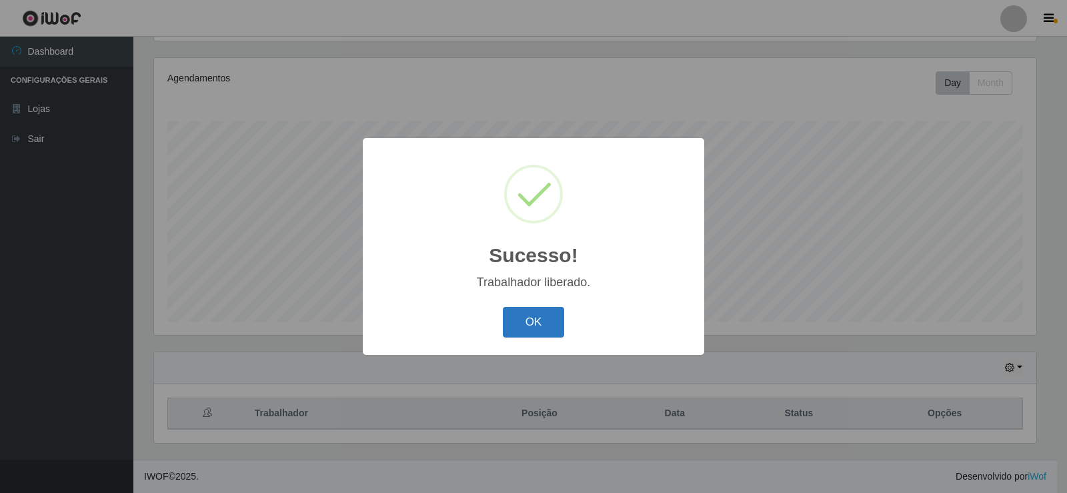
click at [516, 320] on button "OK" at bounding box center [534, 322] width 62 height 31
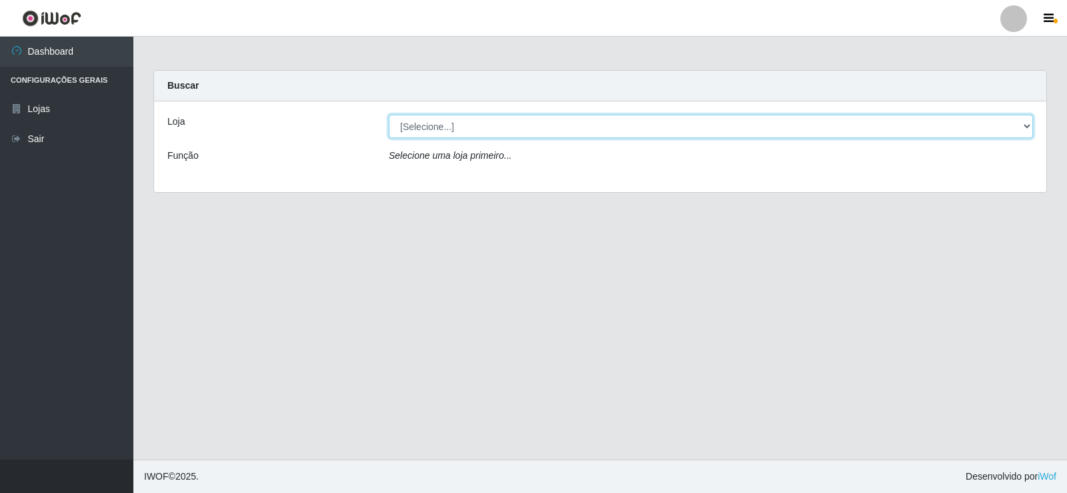
click at [432, 131] on select "[Selecione...] Rede Compras Supermercados - LOJA 2" at bounding box center [711, 126] width 645 height 23
select select "161"
click at [389, 115] on select "[Selecione...] Rede Compras Supermercados - LOJA 2" at bounding box center [711, 126] width 645 height 23
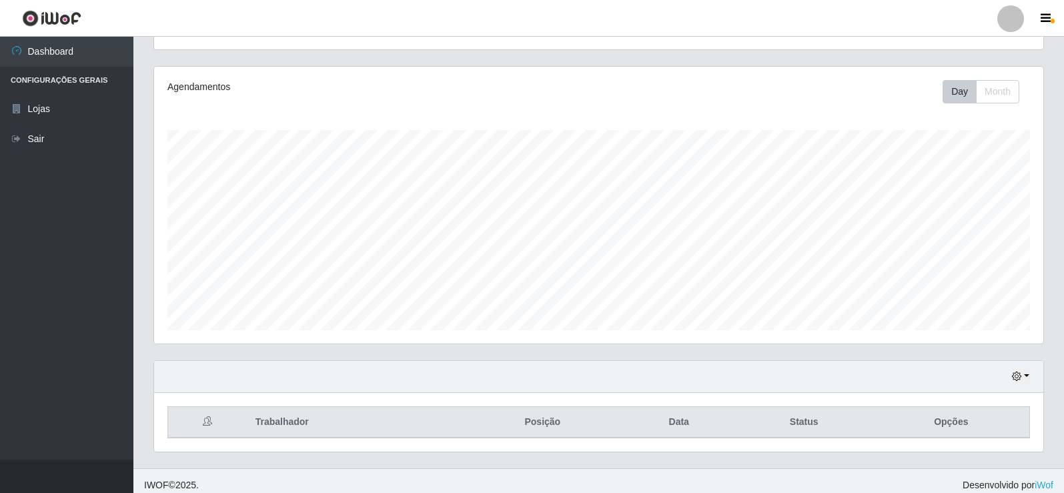
scroll to position [155, 0]
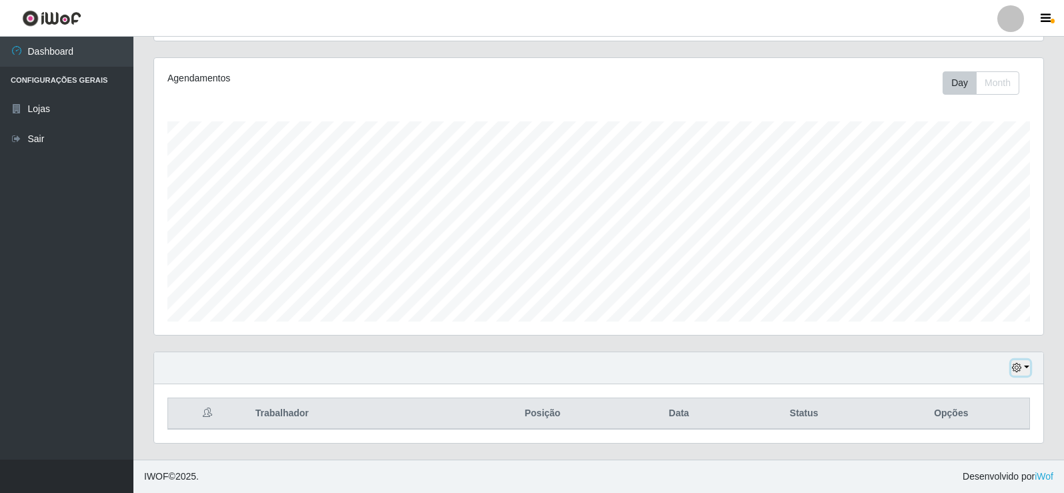
click at [1016, 364] on icon "button" at bounding box center [1016, 367] width 9 height 9
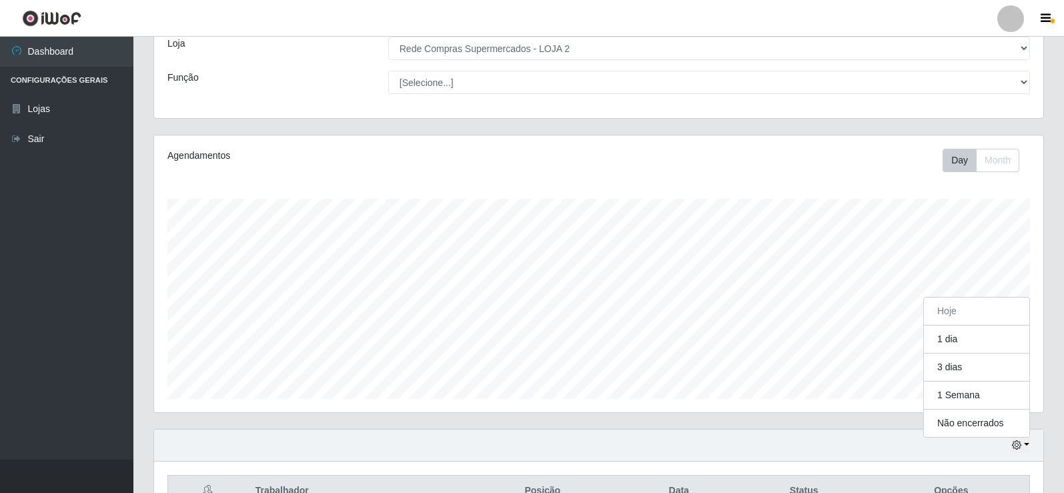
scroll to position [277, 889]
